Goal: Transaction & Acquisition: Purchase product/service

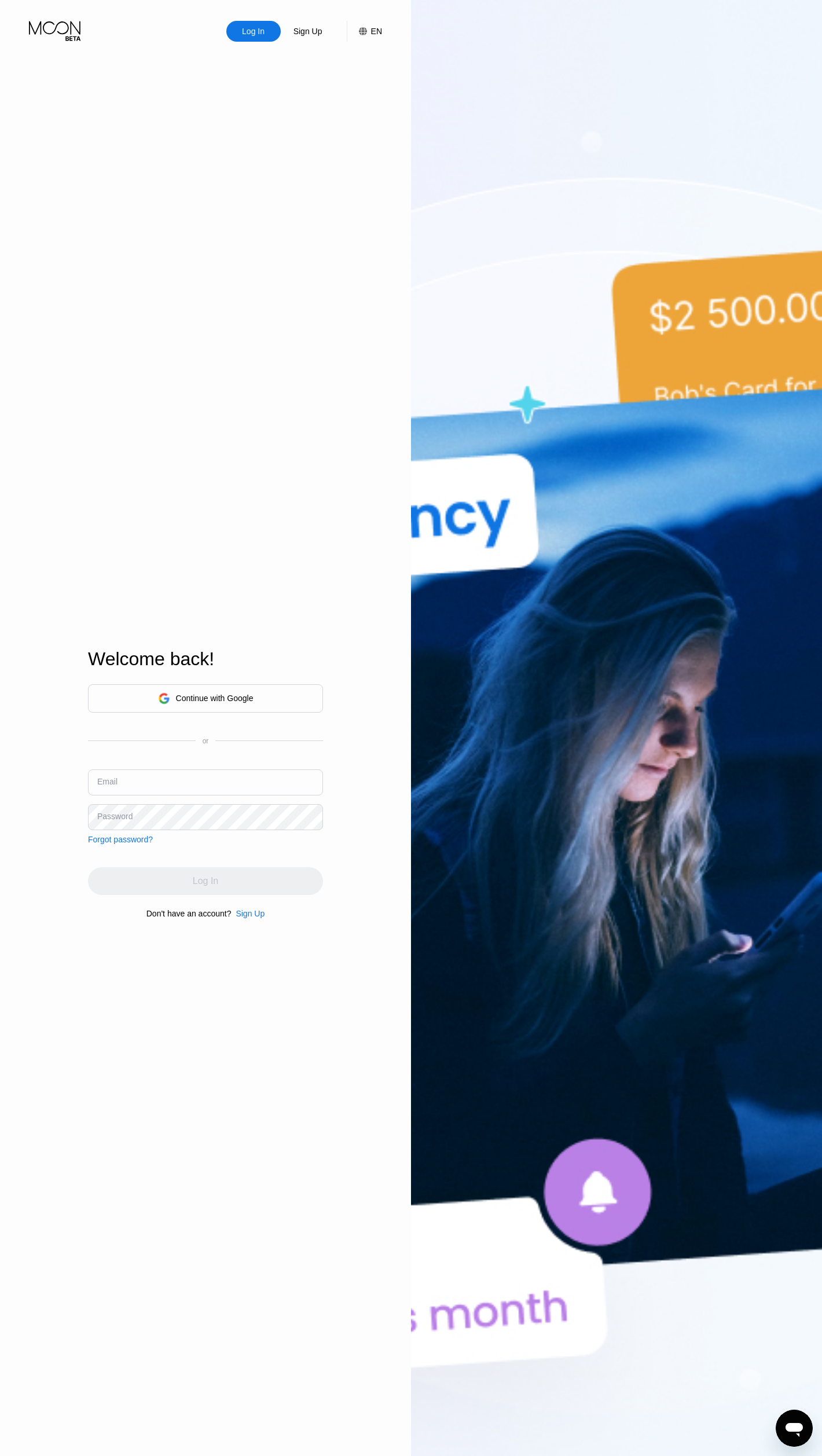
click at [242, 798] on div "Email" at bounding box center [206, 787] width 235 height 35
click at [241, 783] on input "text" at bounding box center [206, 783] width 235 height 26
type input "[EMAIL_ADDRESS][DOMAIN_NAME]"
click at [185, 831] on div "Continue with Google or Email [EMAIL_ADDRESS][DOMAIN_NAME] Password Forgot pass…" at bounding box center [206, 764] width 235 height 160
click at [193, 886] on div "Log In" at bounding box center [205, 880] width 26 height 11
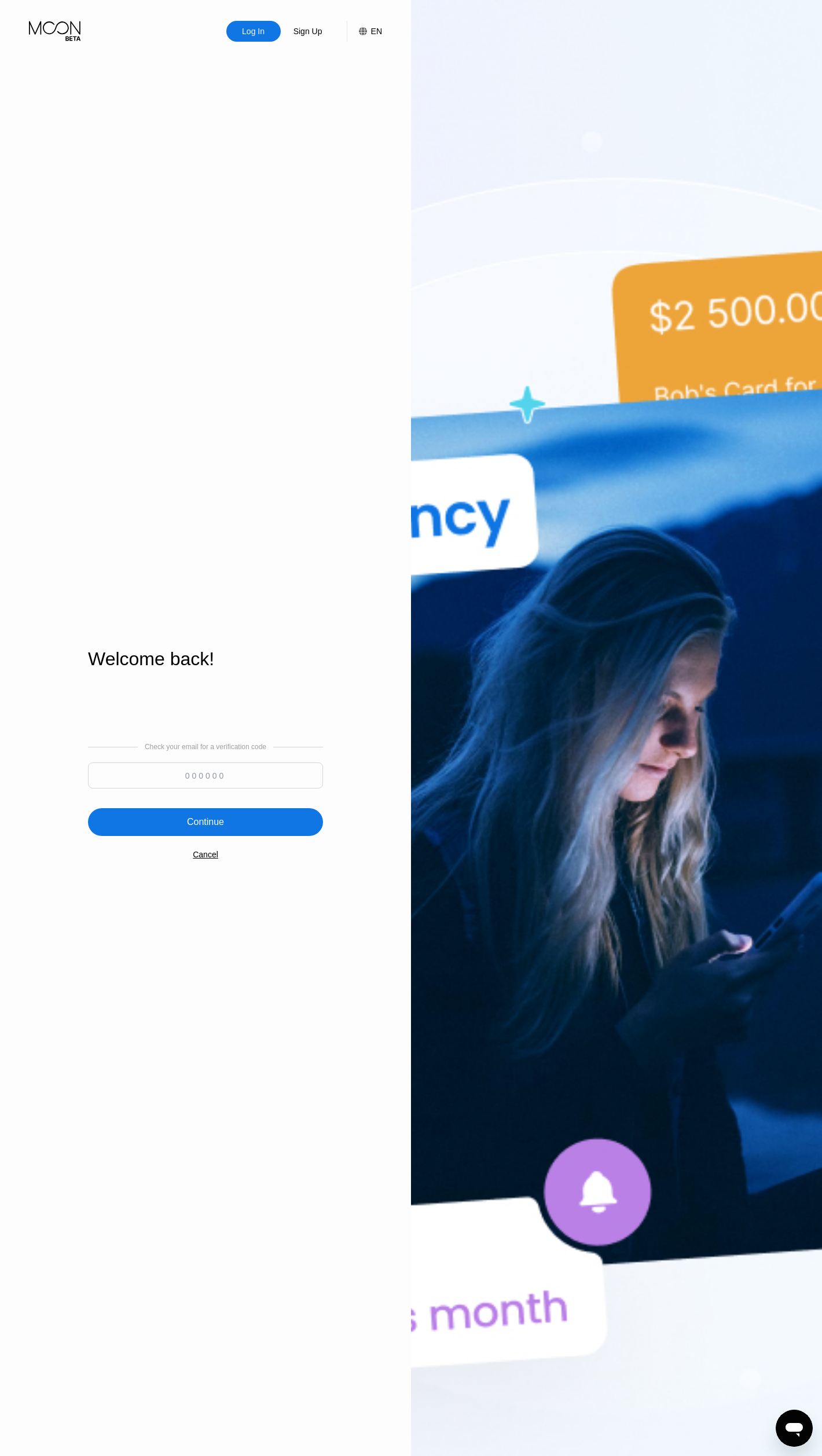
click at [276, 772] on input at bounding box center [206, 775] width 235 height 26
paste input "100579"
type input "100579"
click at [242, 821] on div "Continue" at bounding box center [206, 822] width 235 height 28
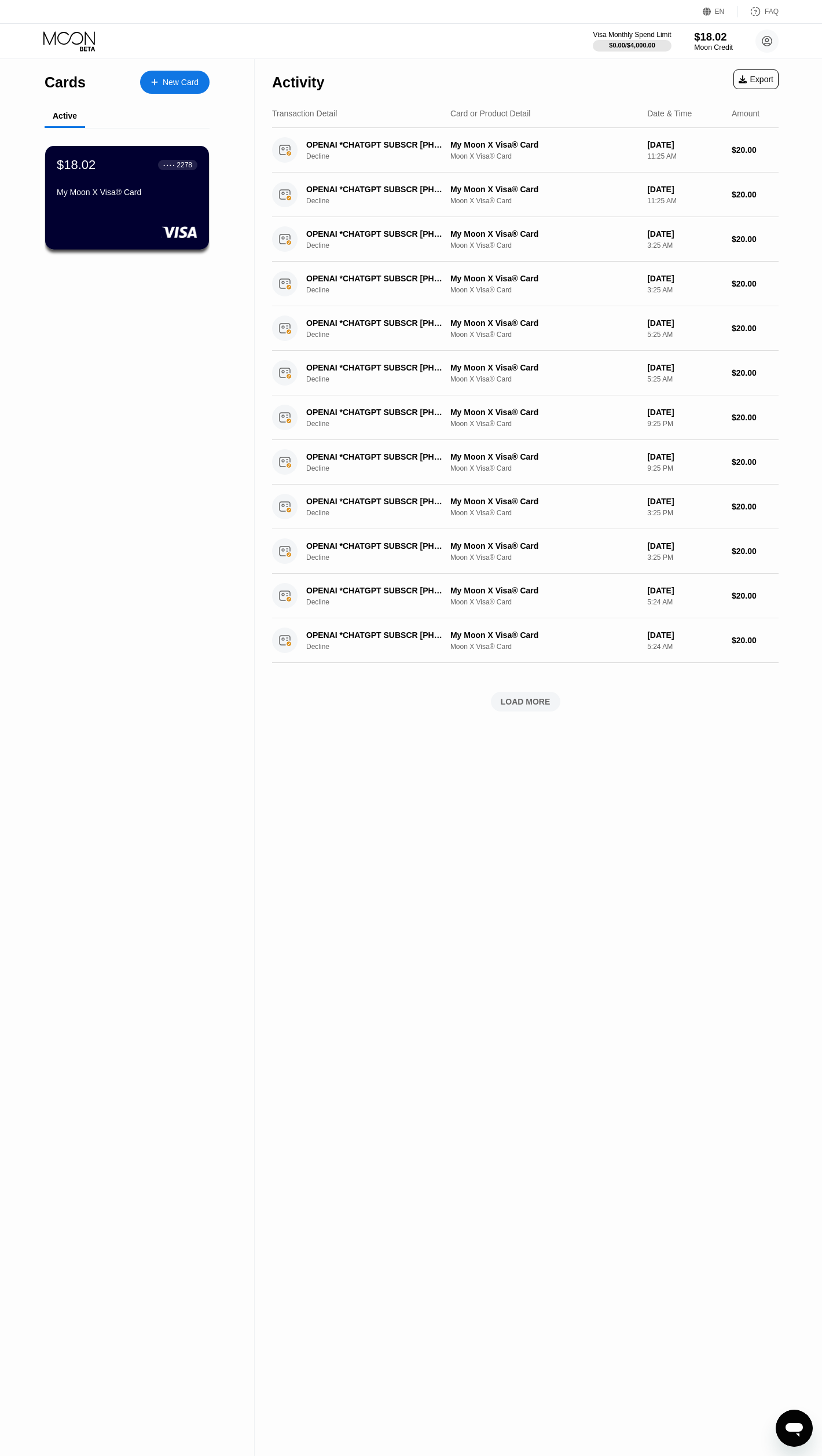
click at [719, 44] on div "Moon Credit" at bounding box center [713, 48] width 39 height 8
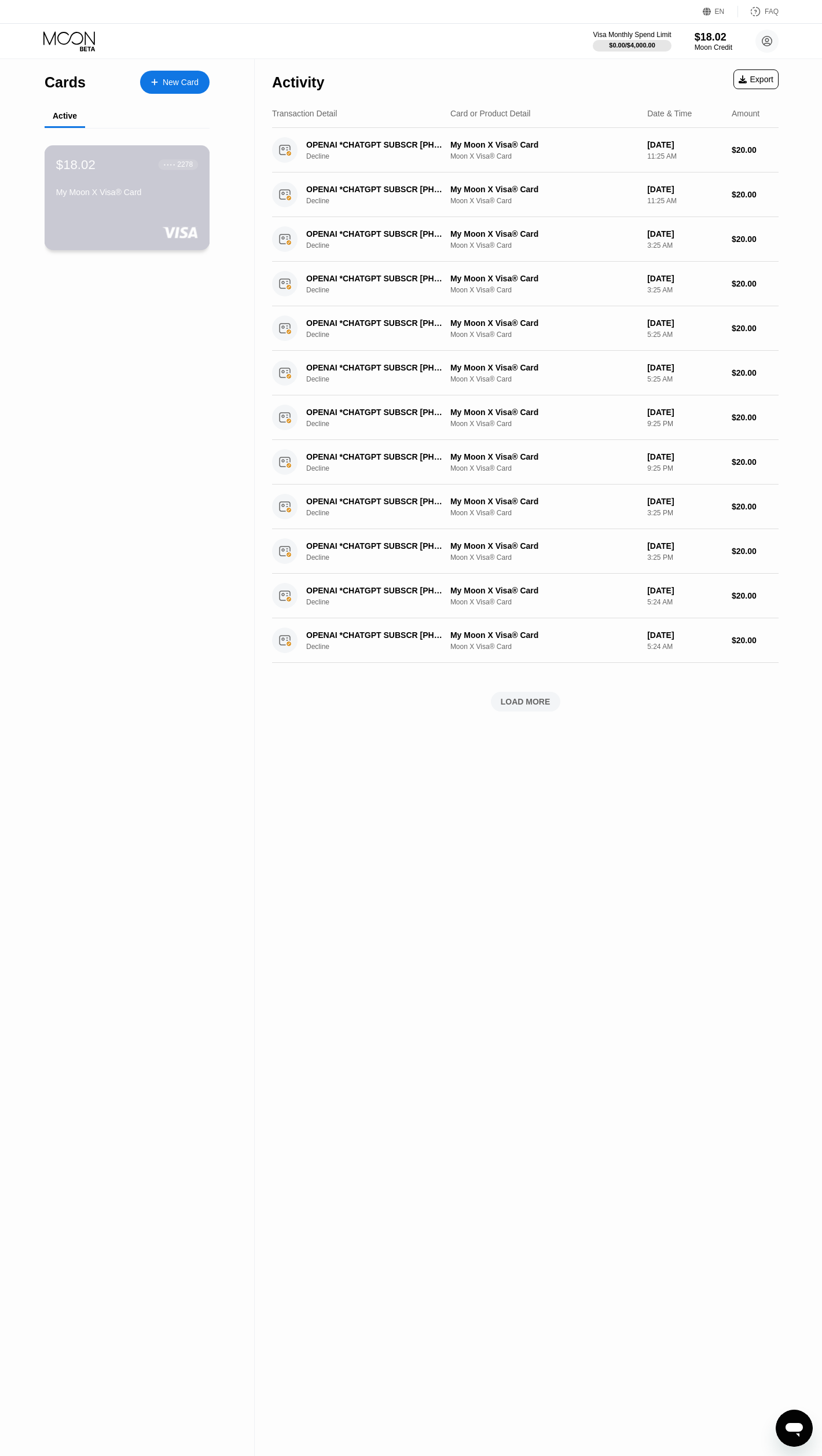
click at [105, 201] on div "My Moon X Visa® Card" at bounding box center [127, 194] width 142 height 14
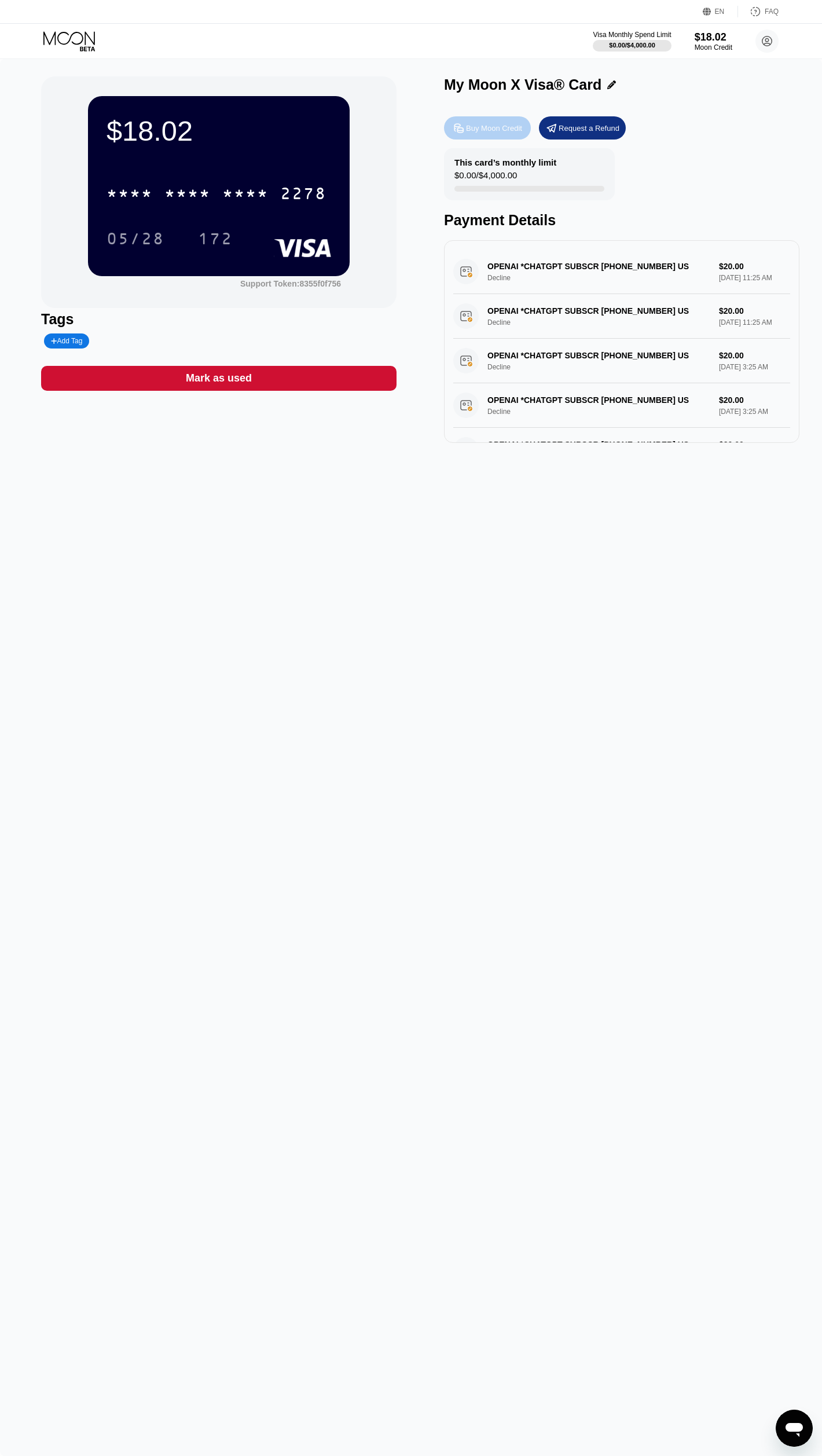
click at [512, 130] on div "Buy Moon Credit" at bounding box center [494, 128] width 56 height 10
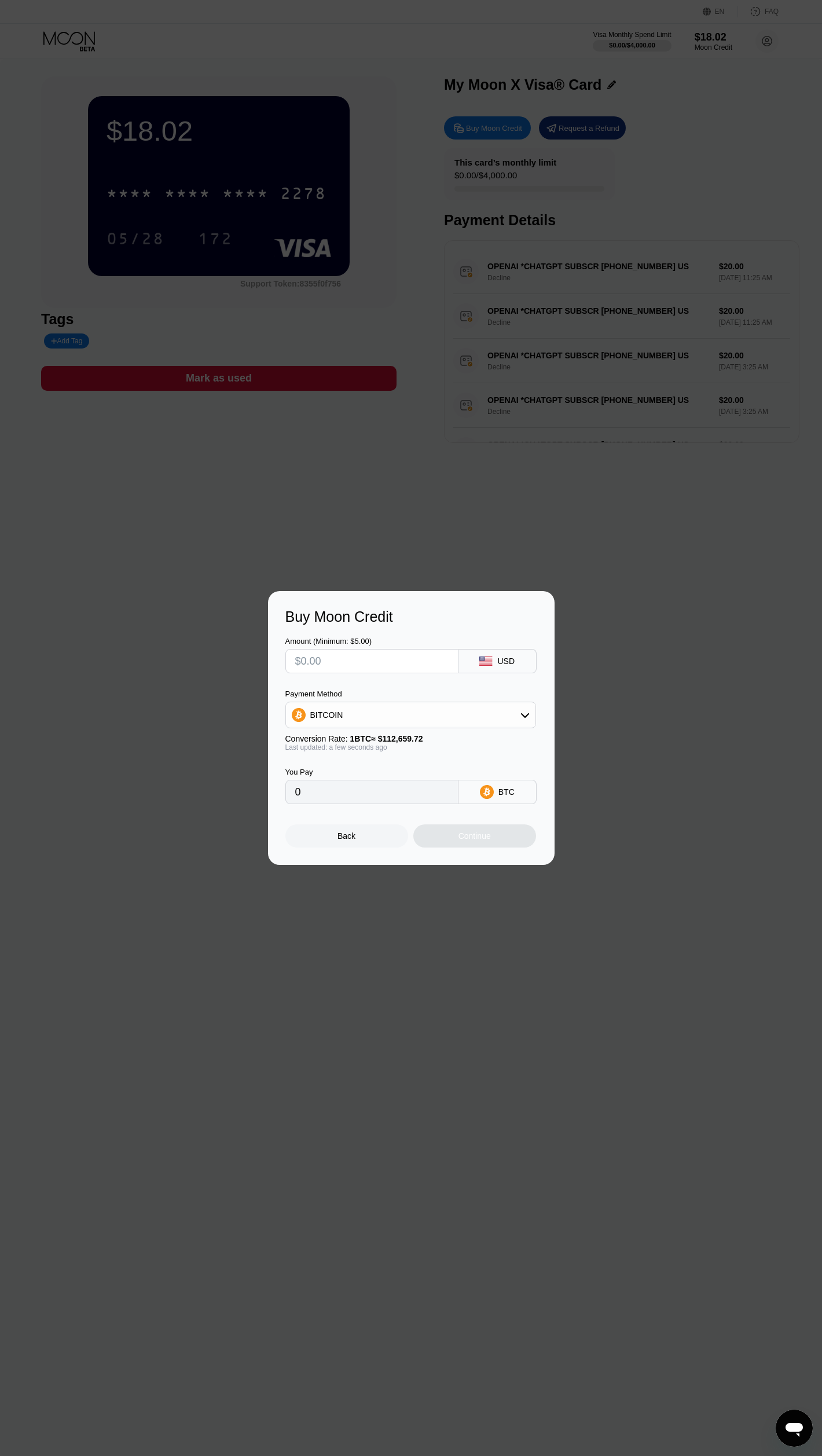
click at [452, 716] on div "BITCOIN" at bounding box center [410, 715] width 249 height 23
click at [410, 796] on div "USDC on Polygon" at bounding box center [418, 798] width 218 height 10
click at [375, 716] on div "USDC on Polygon" at bounding box center [343, 715] width 66 height 10
click at [369, 768] on span "USDT on TRON" at bounding box center [342, 772] width 58 height 10
type input "0.00"
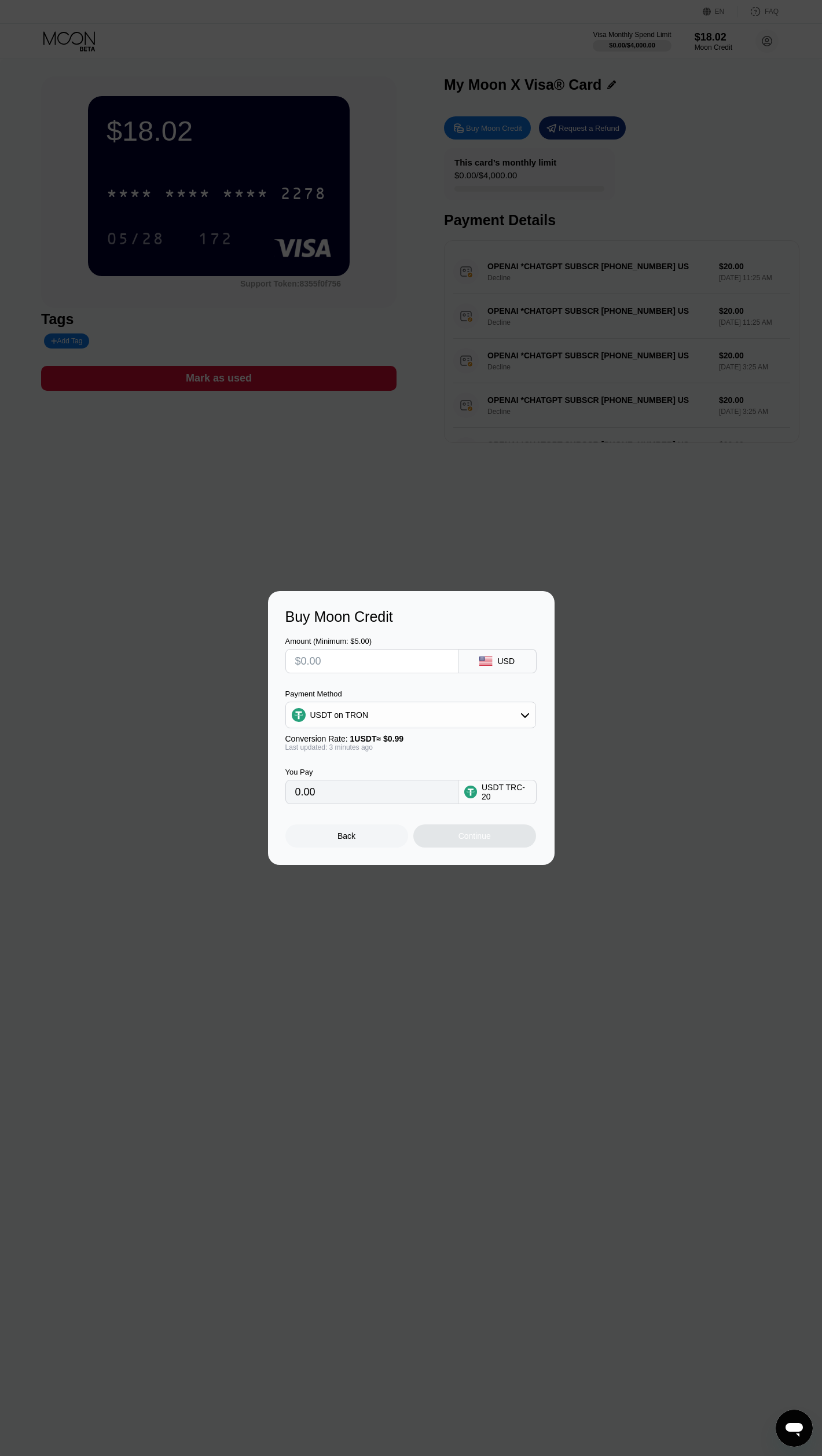
click at [391, 664] on input "text" at bounding box center [372, 661] width 153 height 23
type input "$1"
type input "1.01"
type input "$13"
type input "13.13"
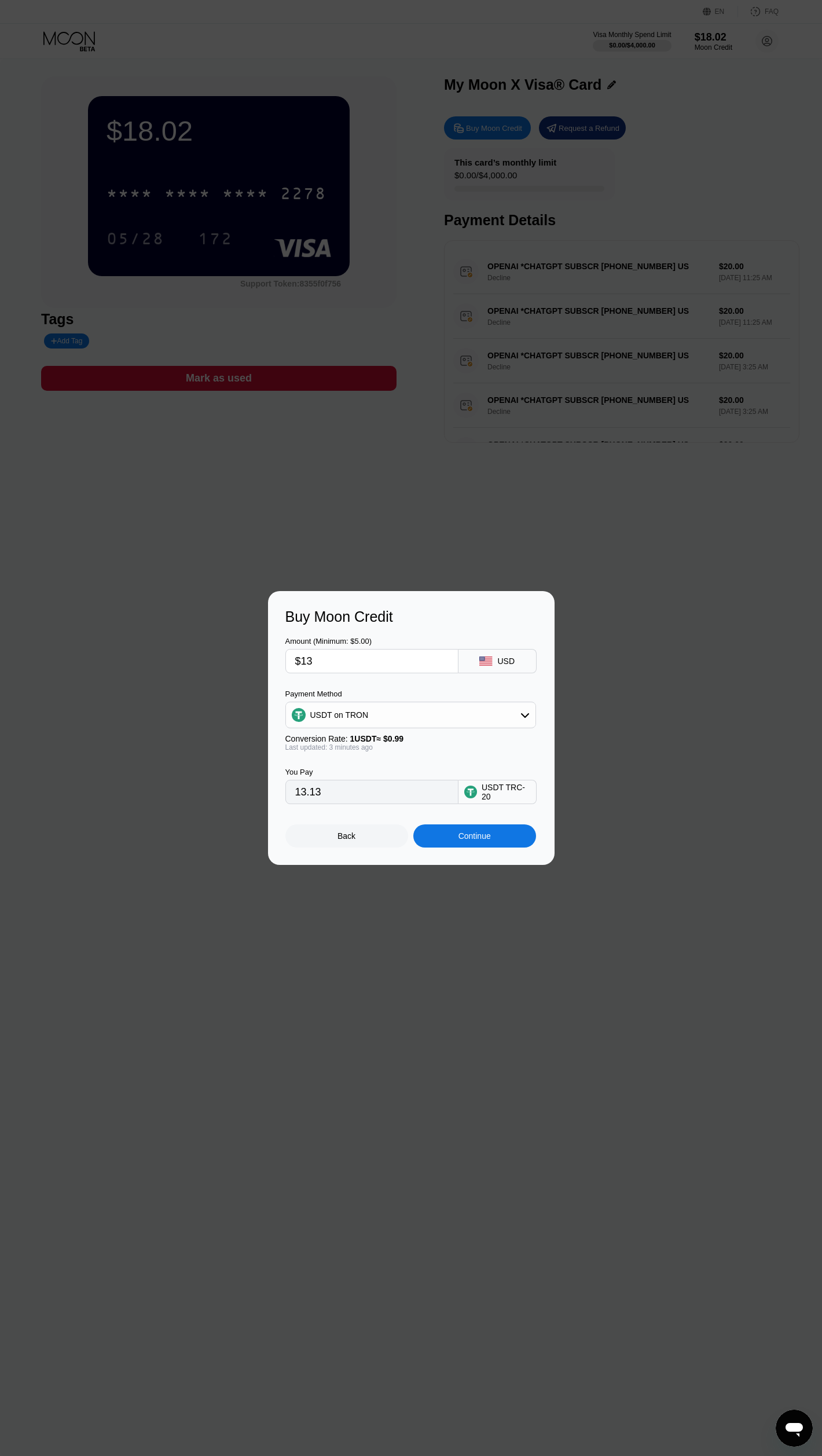
type input "$13"
click at [482, 829] on div "Continue" at bounding box center [475, 836] width 123 height 23
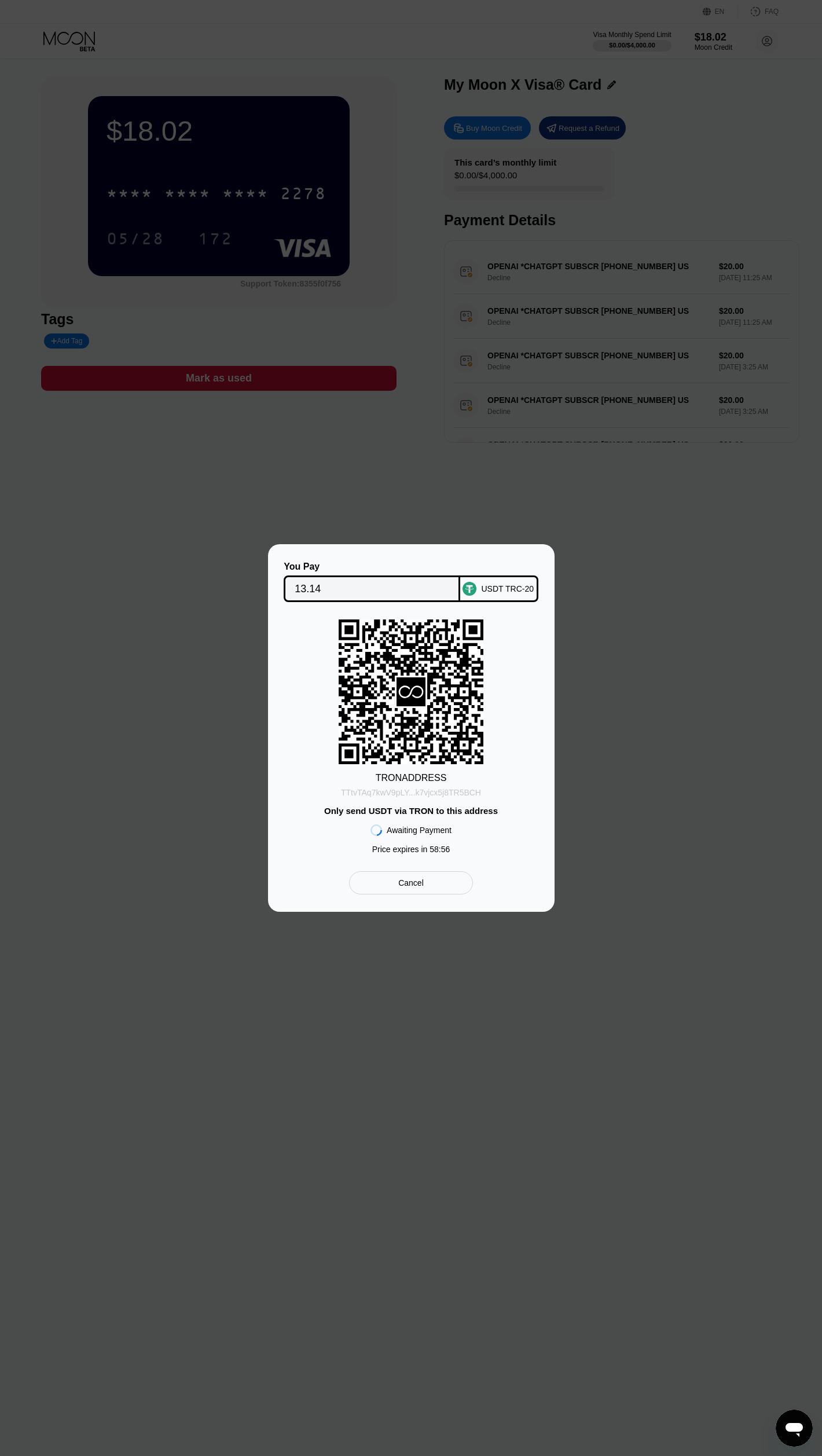
click at [423, 796] on div "TTtvTAq7kwV9pLY...k7vjcx5j8TR5BCH" at bounding box center [411, 793] width 140 height 10
click at [406, 594] on input "13.14" at bounding box center [372, 589] width 154 height 23
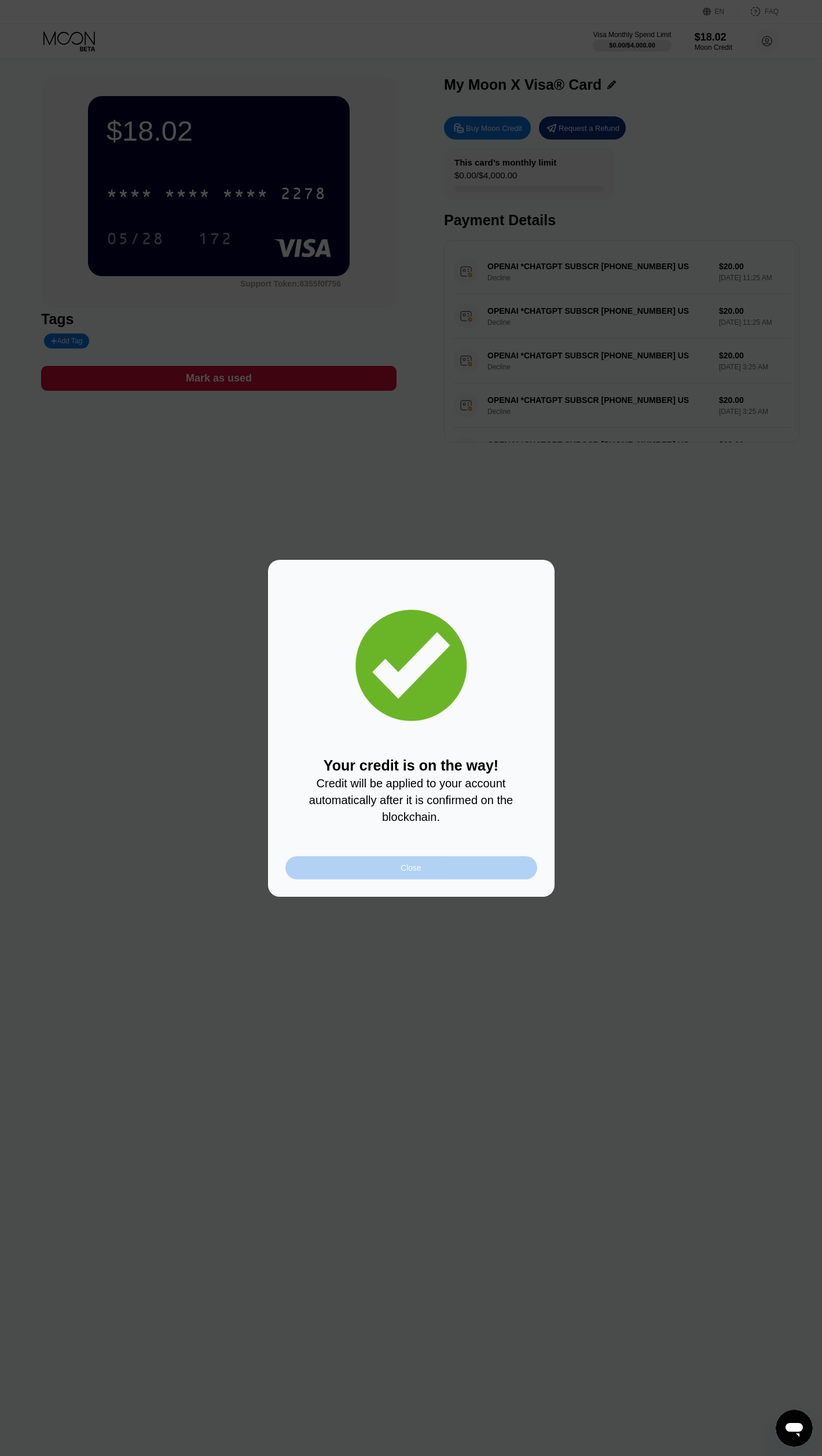
click at [357, 868] on div "Close" at bounding box center [411, 867] width 252 height 23
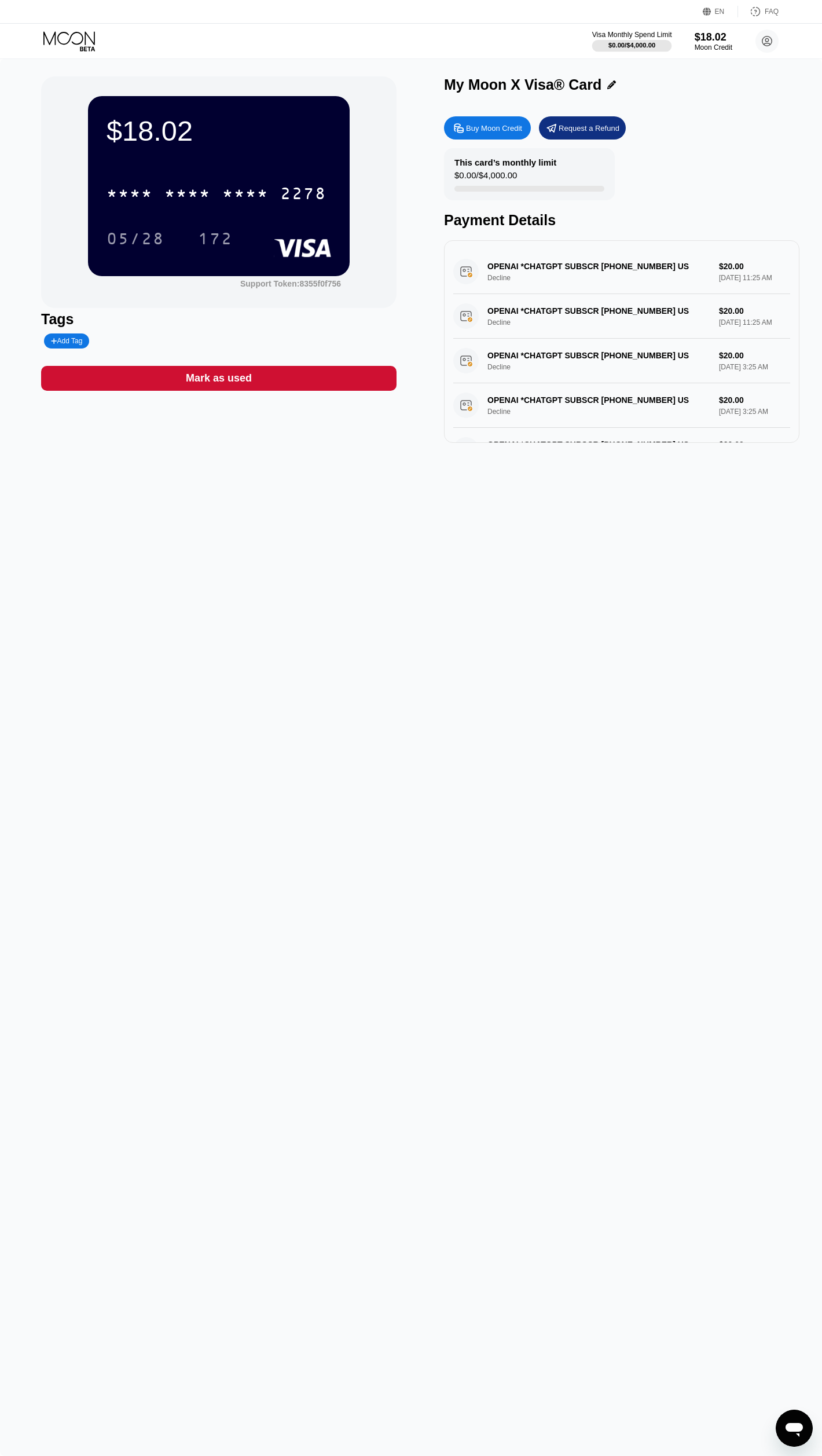
click at [612, 46] on div "$0.00 / $4,000.00" at bounding box center [632, 45] width 47 height 7
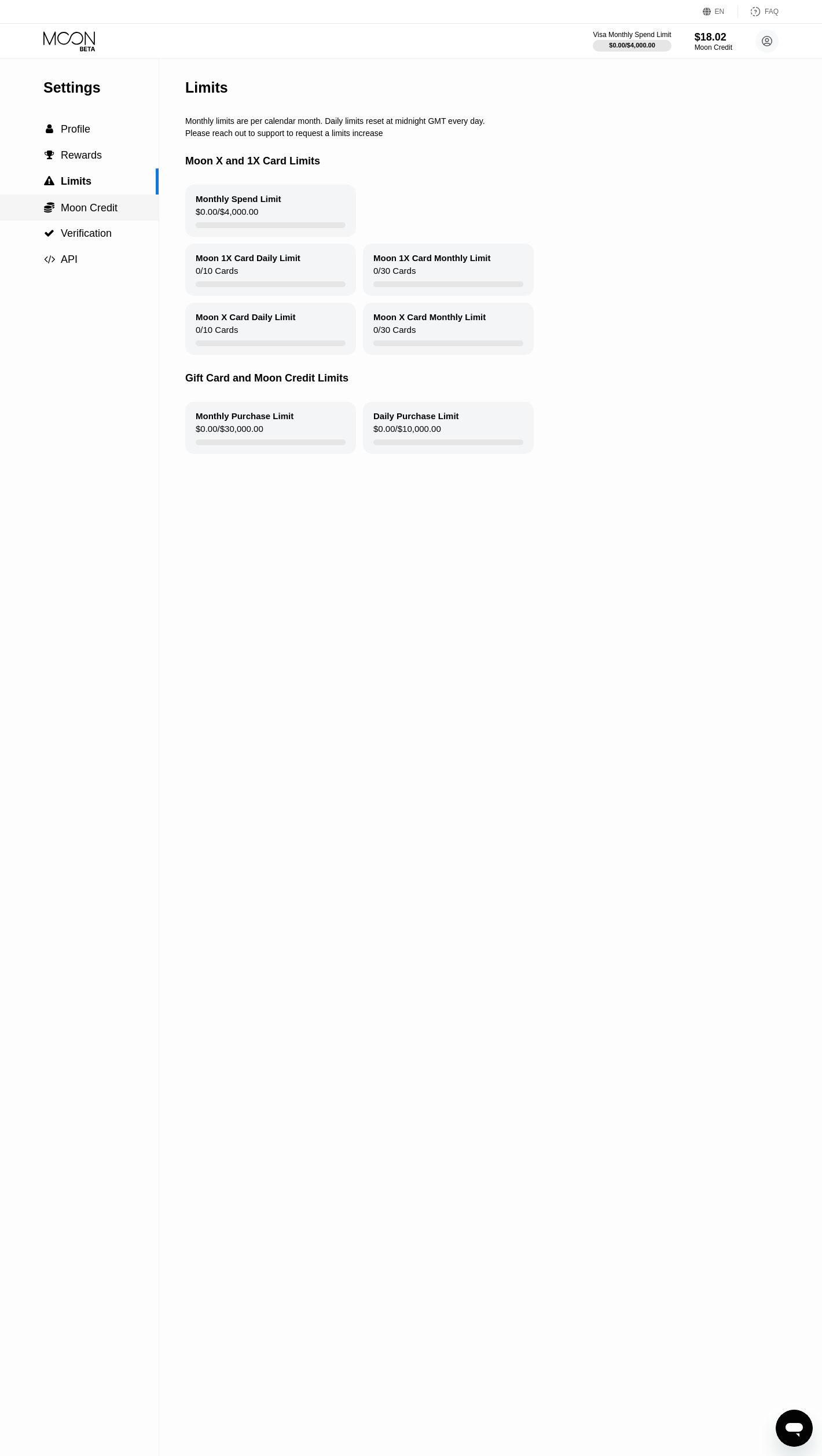
click at [112, 218] on div " Moon Credit" at bounding box center [79, 208] width 159 height 26
